Goal: Contribute content: Contribute content

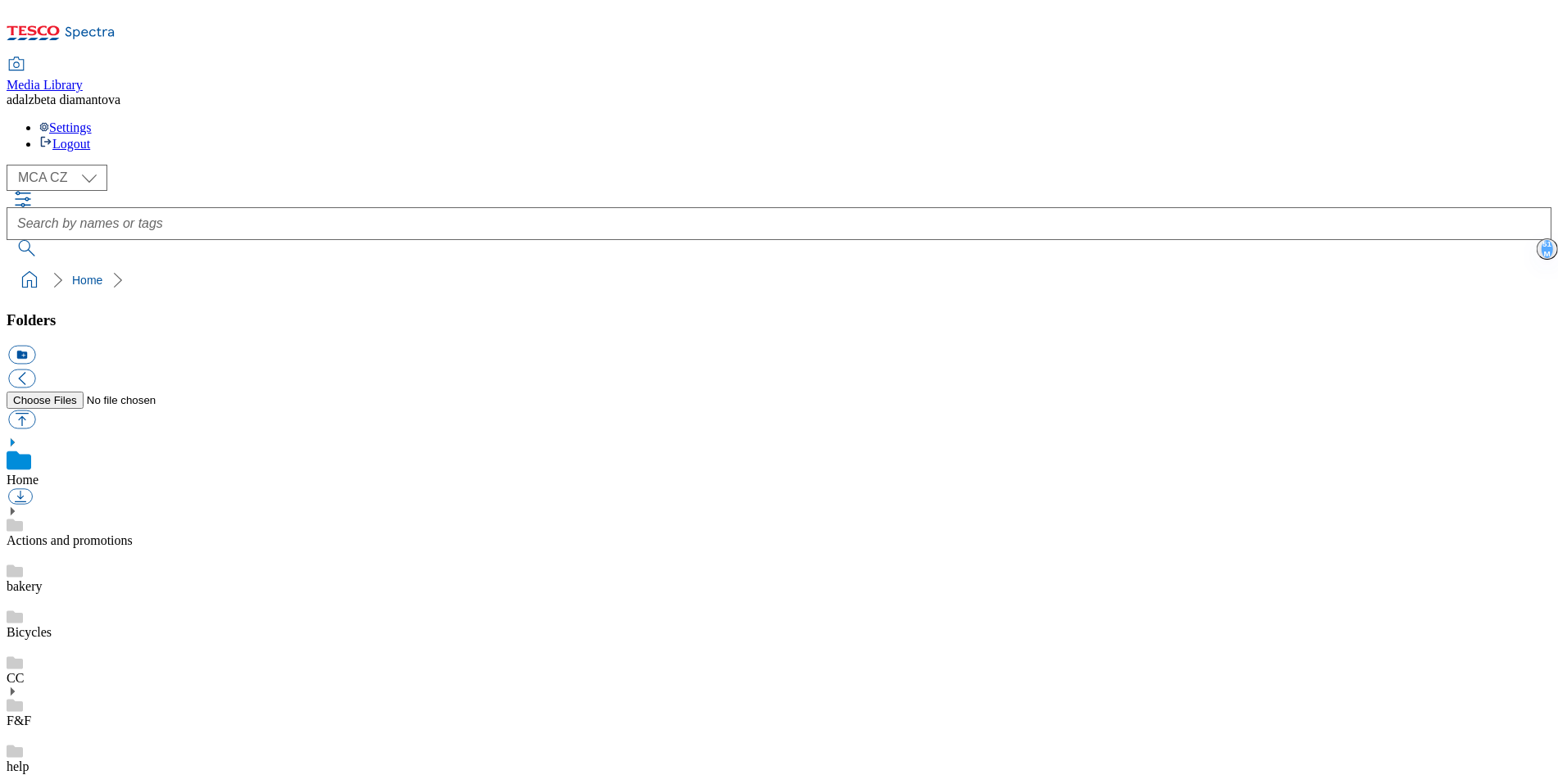
checkbox input "true"
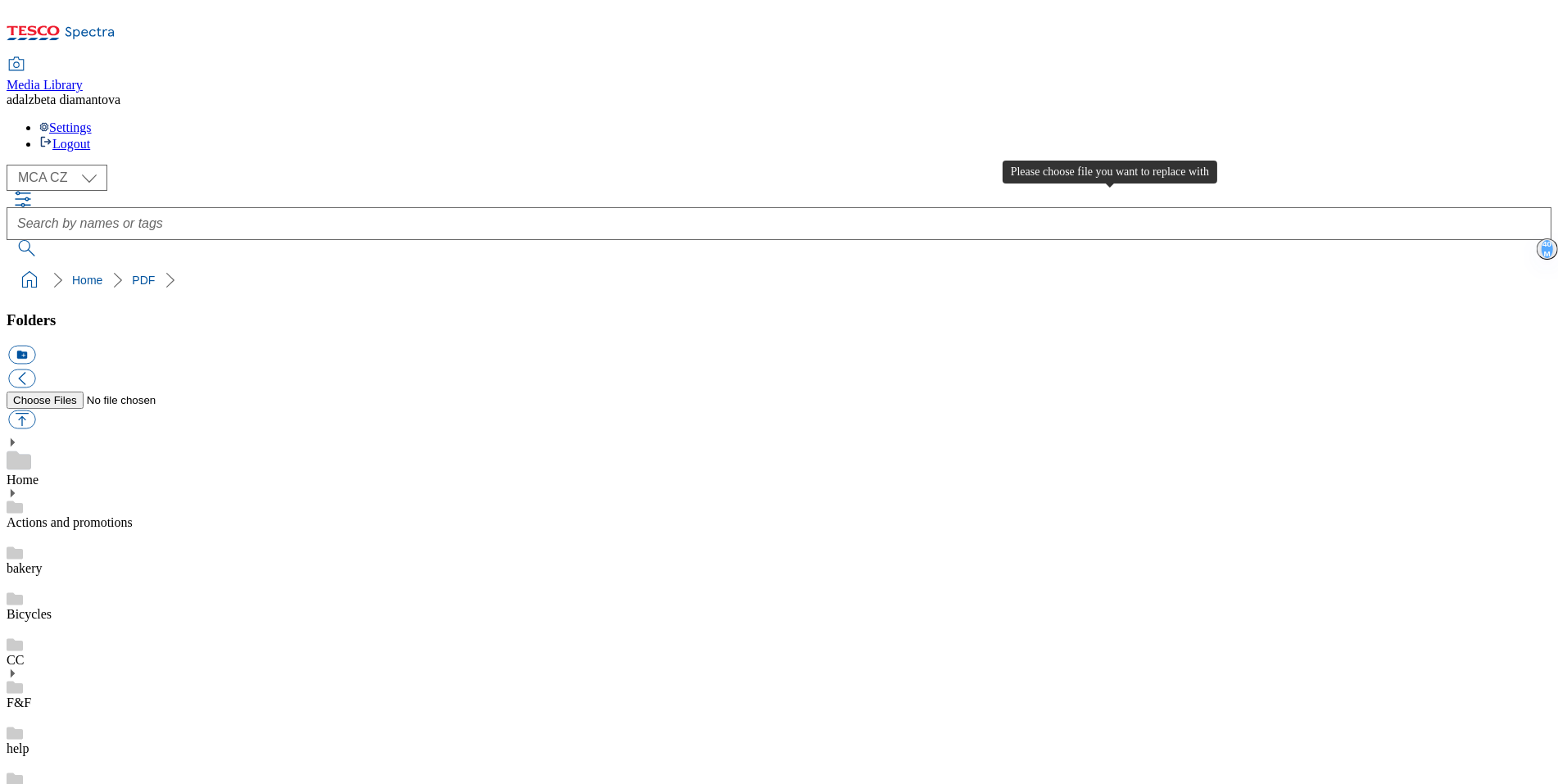
type input "C:\fakepath\Bakery_MAP_A4_04.pdf"
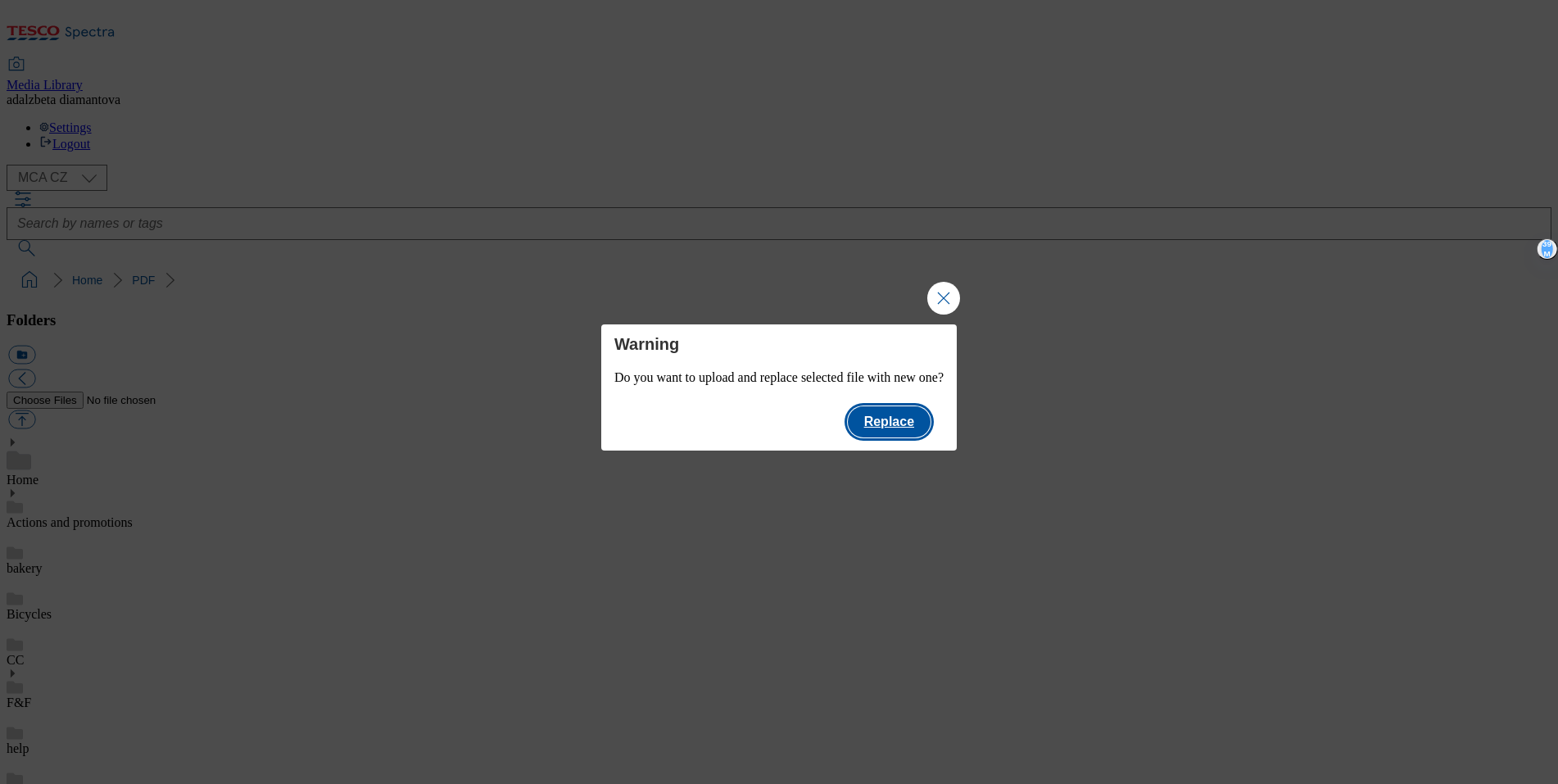
click at [931, 437] on button "Replace" at bounding box center [890, 421] width 82 height 31
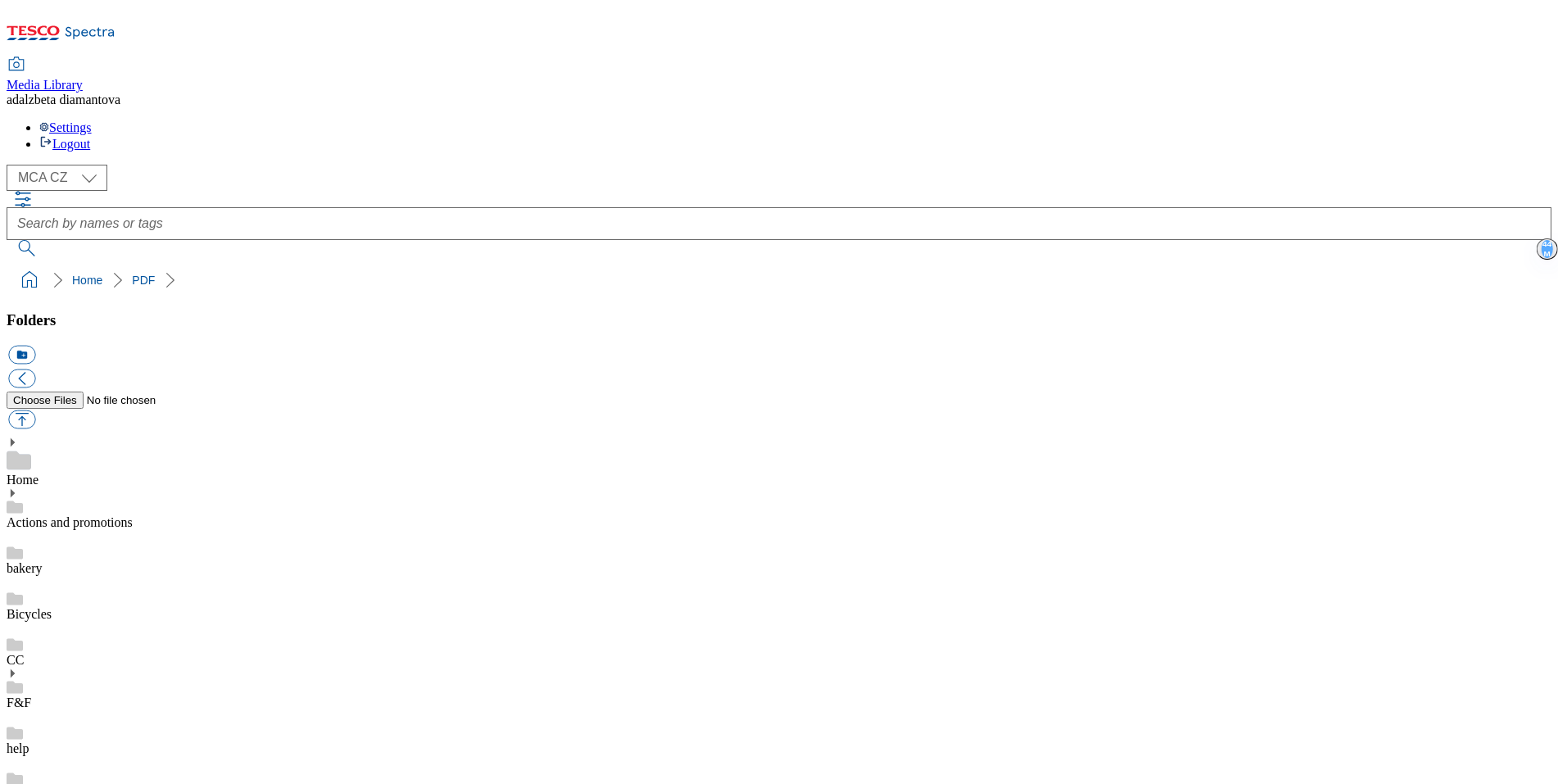
checkbox input "false"
